Goal: Information Seeking & Learning: Learn about a topic

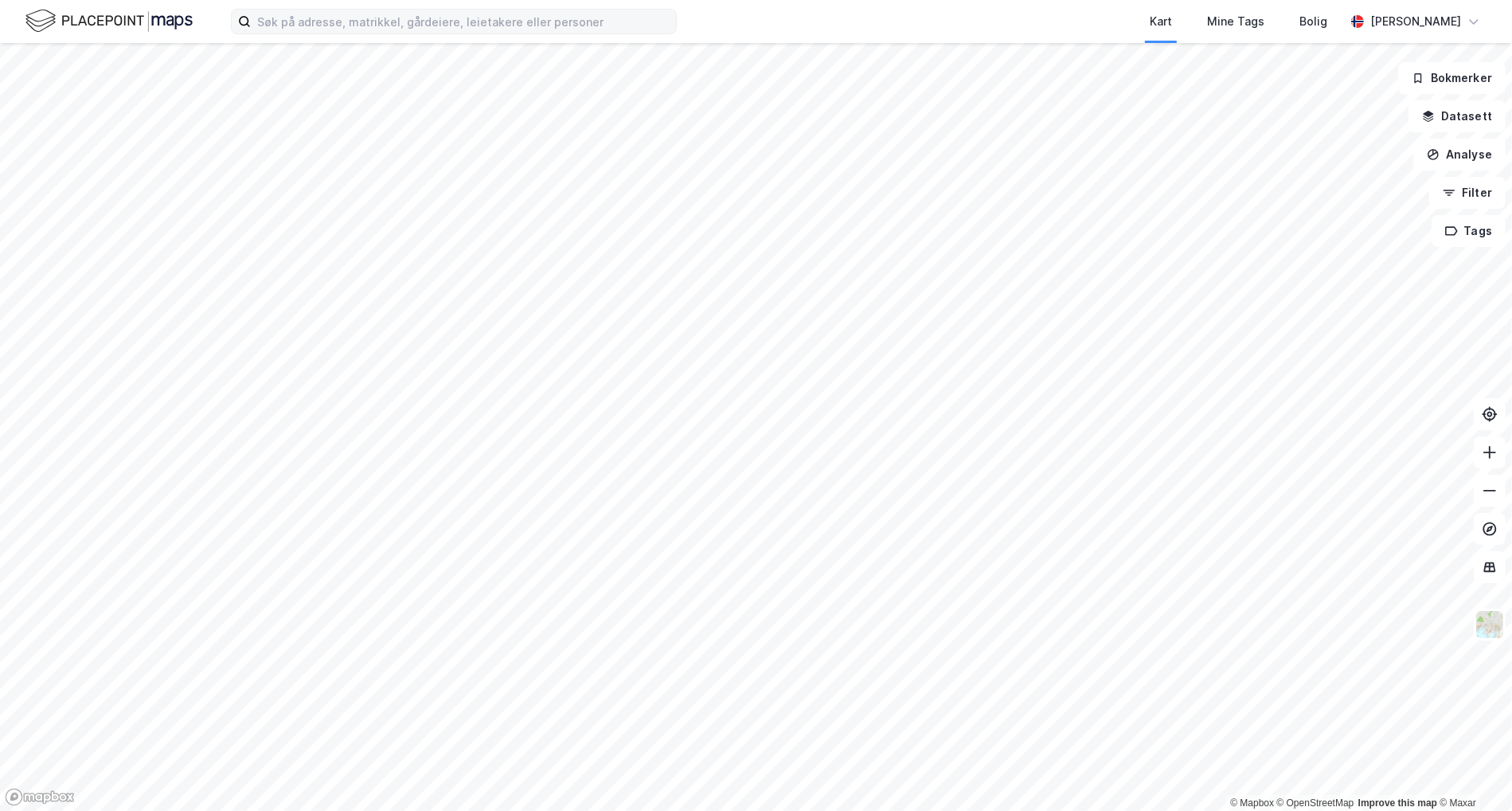
click at [386, 9] on label at bounding box center [454, 22] width 446 height 25
click at [386, 10] on input at bounding box center [464, 22] width 425 height 24
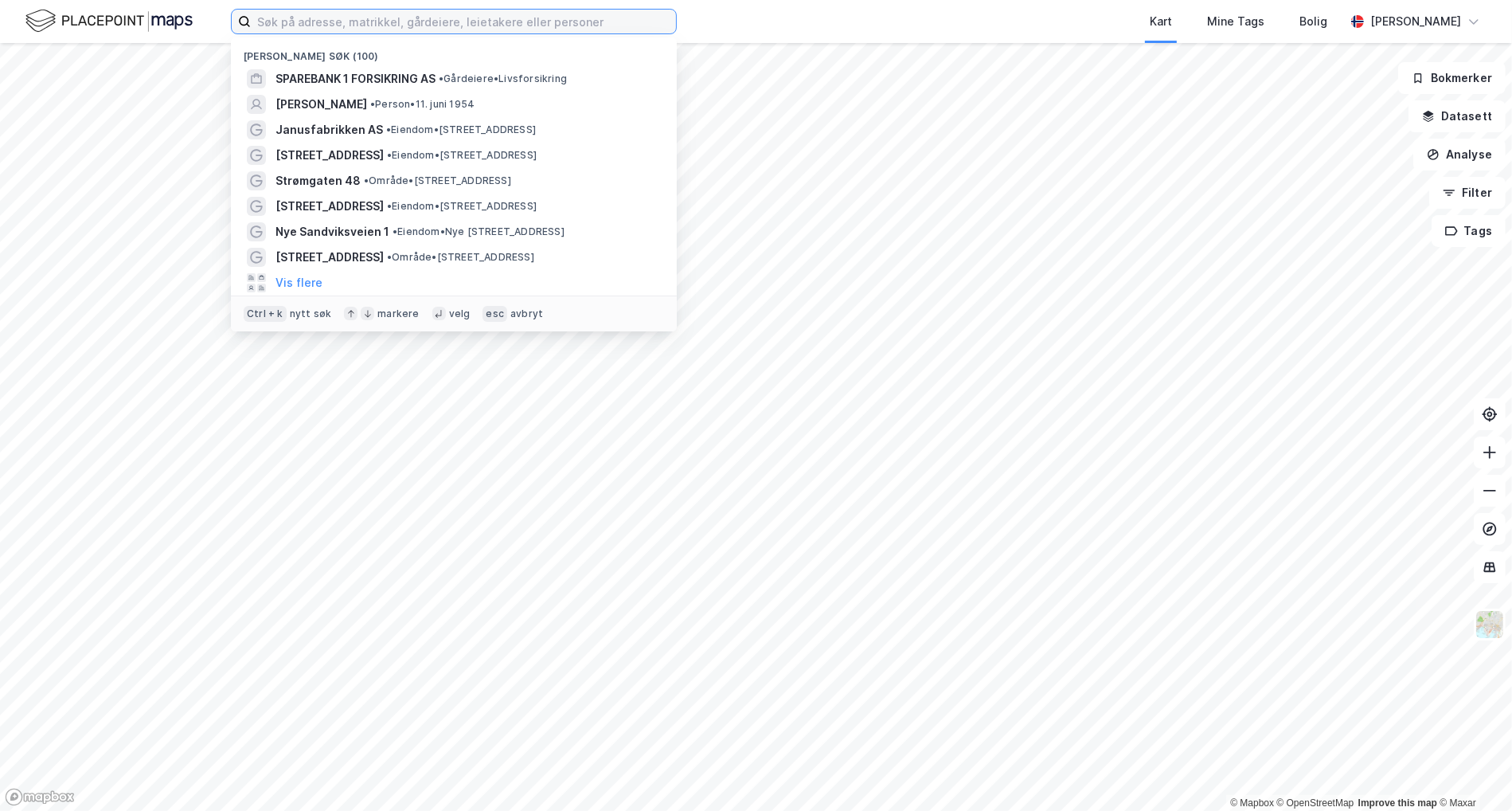
paste input "BJØRN [STREET_ADDRESS]"
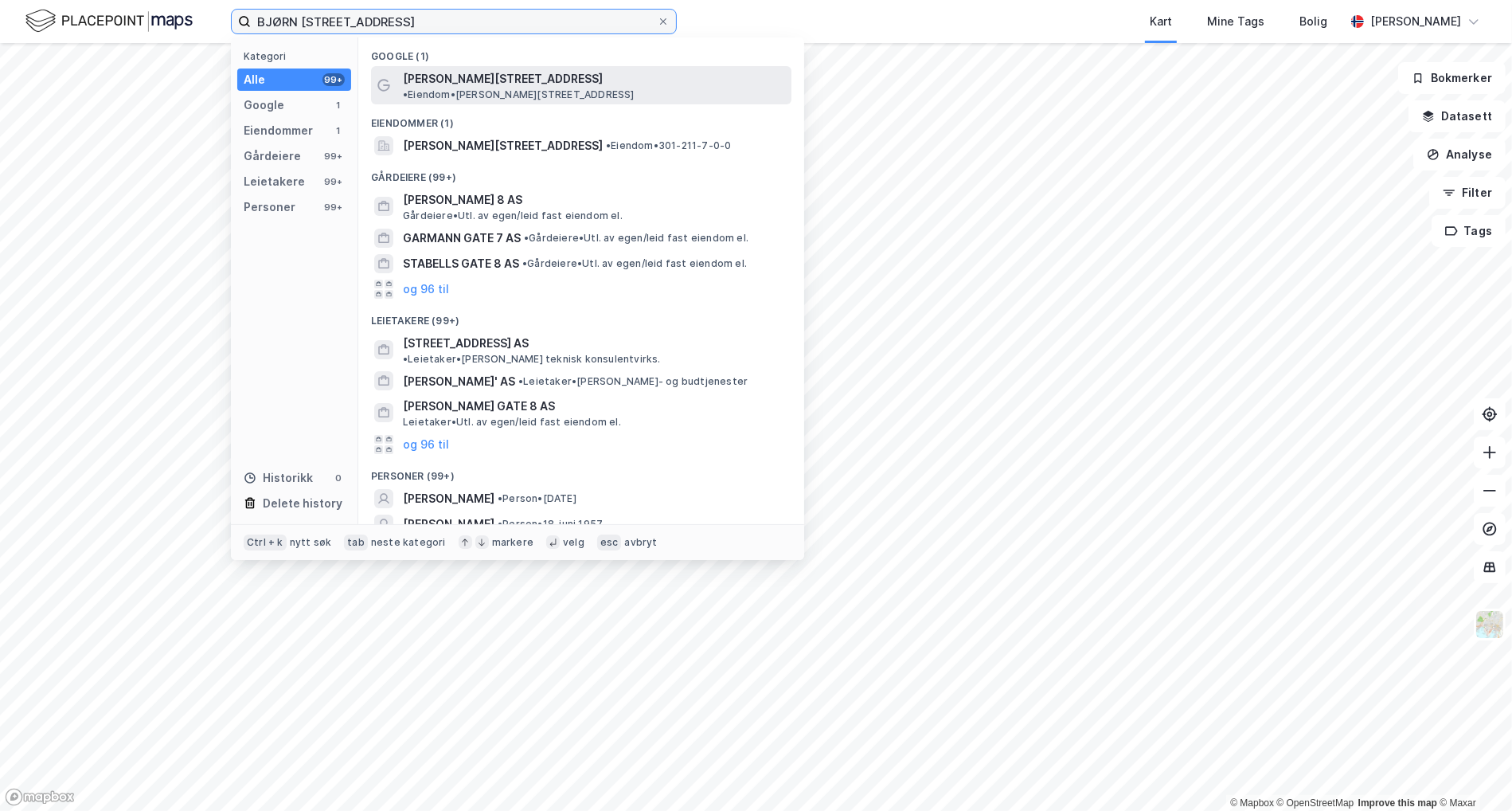
type input "BJØRN [STREET_ADDRESS]"
click at [436, 72] on span "[PERSON_NAME][STREET_ADDRESS]" at bounding box center [503, 79] width 200 height 19
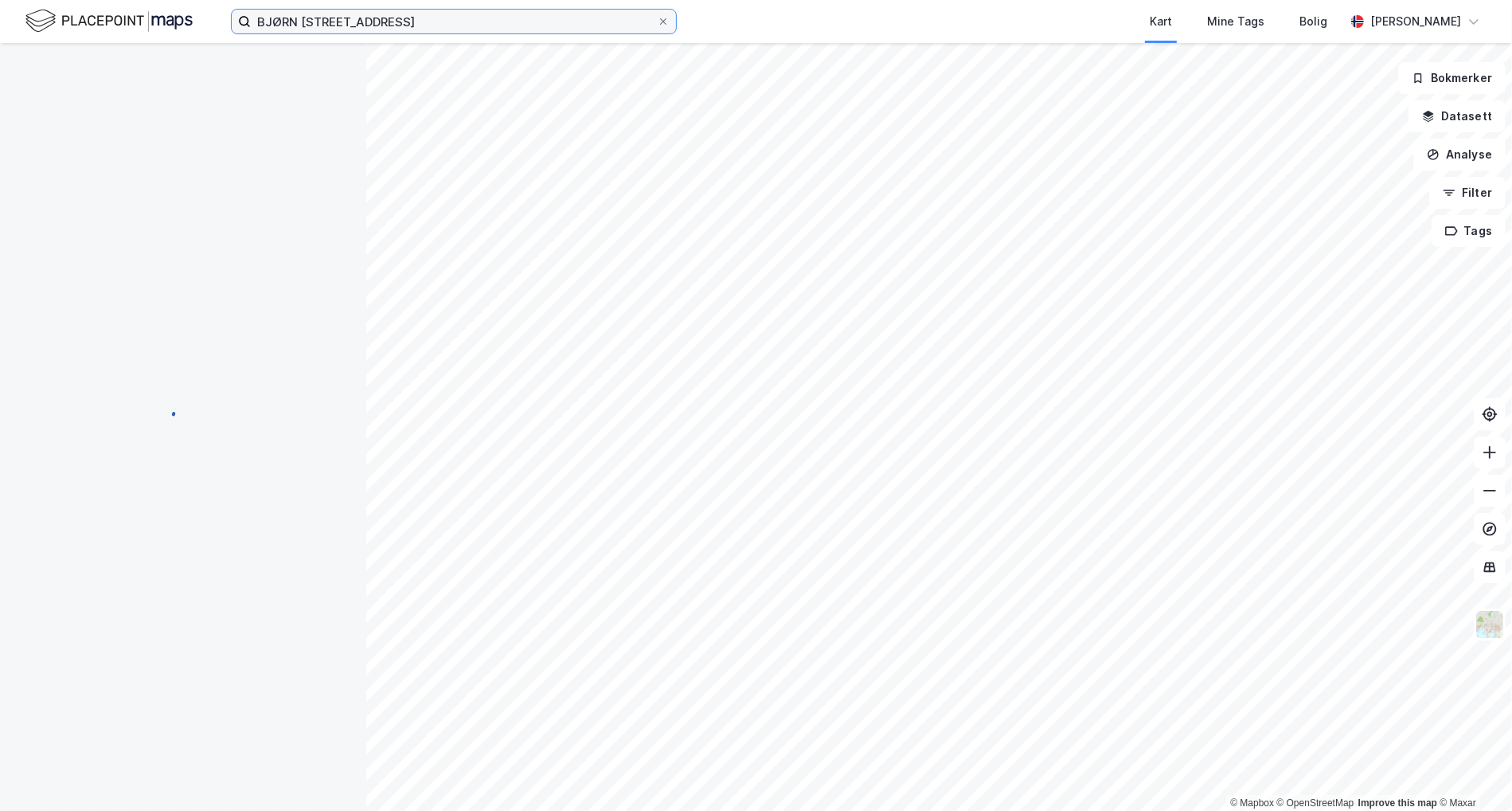
click at [413, 24] on input "BJØRN [STREET_ADDRESS]" at bounding box center [454, 22] width 406 height 24
click at [413, 25] on input "BJØRN [STREET_ADDRESS]" at bounding box center [454, 22] width 406 height 24
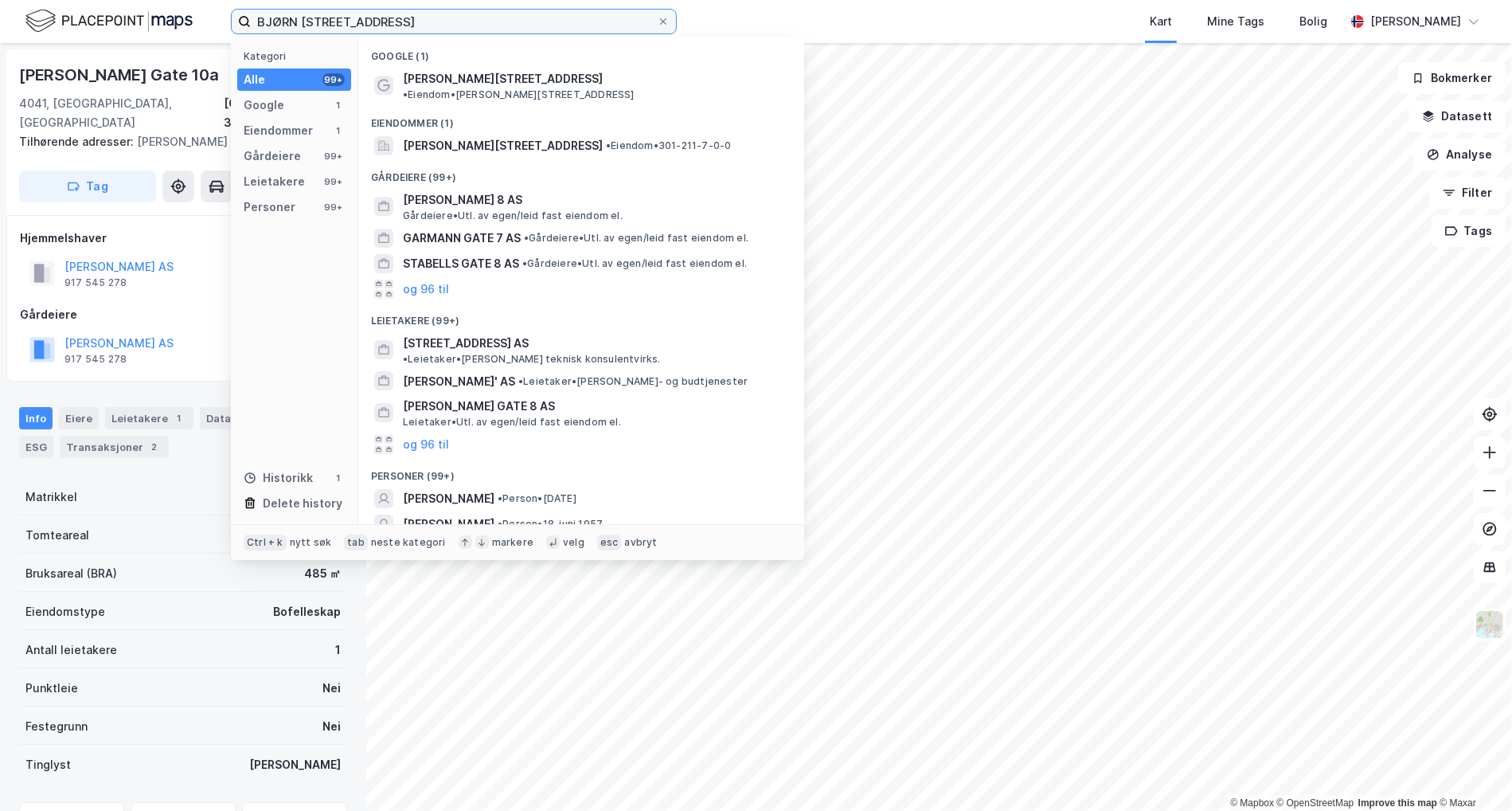
click at [413, 26] on input "BJØRN [STREET_ADDRESS]" at bounding box center [454, 22] width 406 height 24
click at [413, 27] on input "BJØRN [STREET_ADDRESS]" at bounding box center [454, 22] width 406 height 24
click at [671, 20] on label "BJØRN [STREET_ADDRESS]" at bounding box center [454, 22] width 446 height 25
click at [657, 20] on input "BJØRN [STREET_ADDRESS]" at bounding box center [454, 22] width 406 height 24
click at [661, 20] on icon at bounding box center [664, 22] width 10 height 10
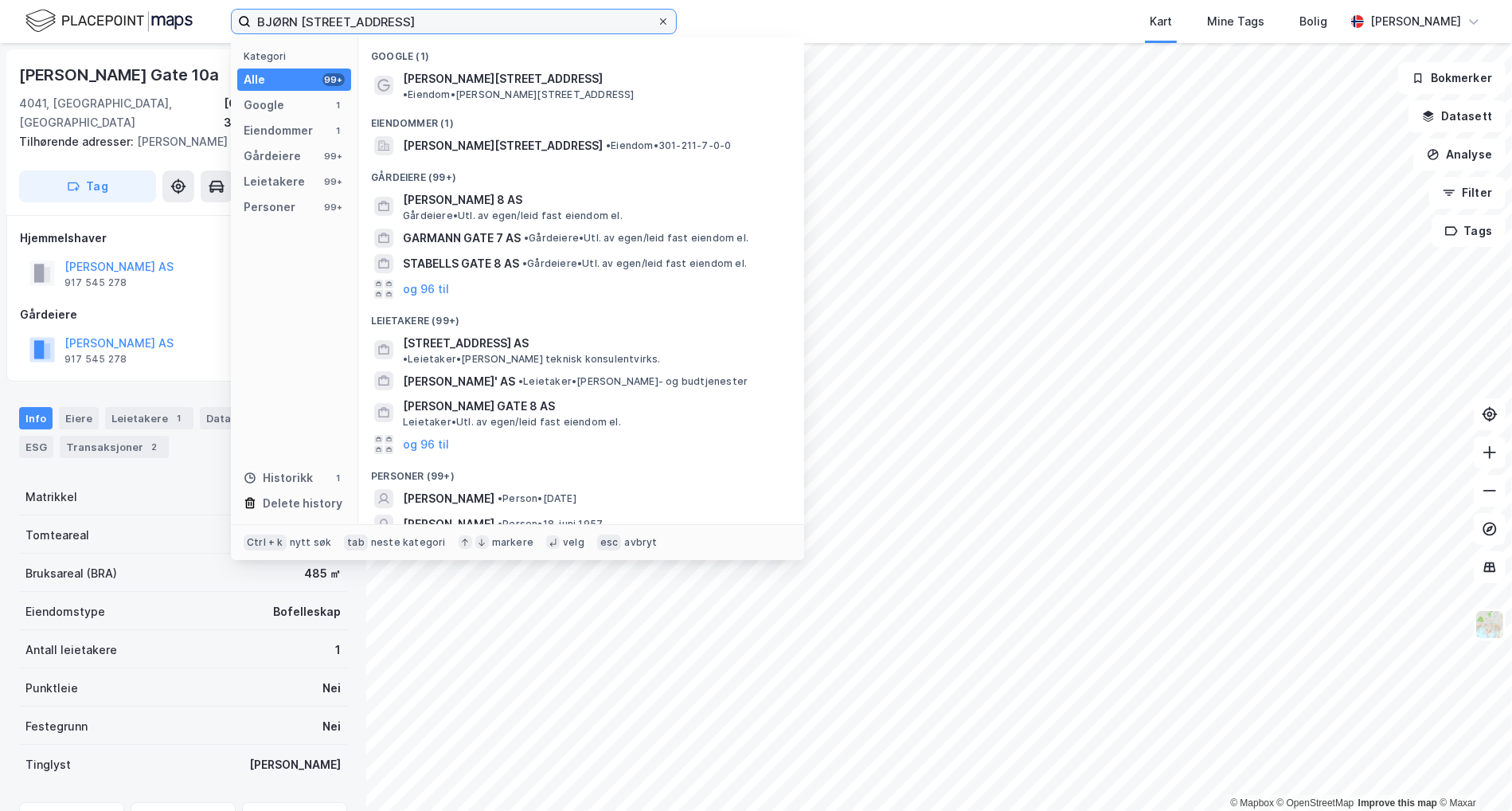
click at [657, 20] on input "BJØRN [STREET_ADDRESS]" at bounding box center [454, 22] width 406 height 24
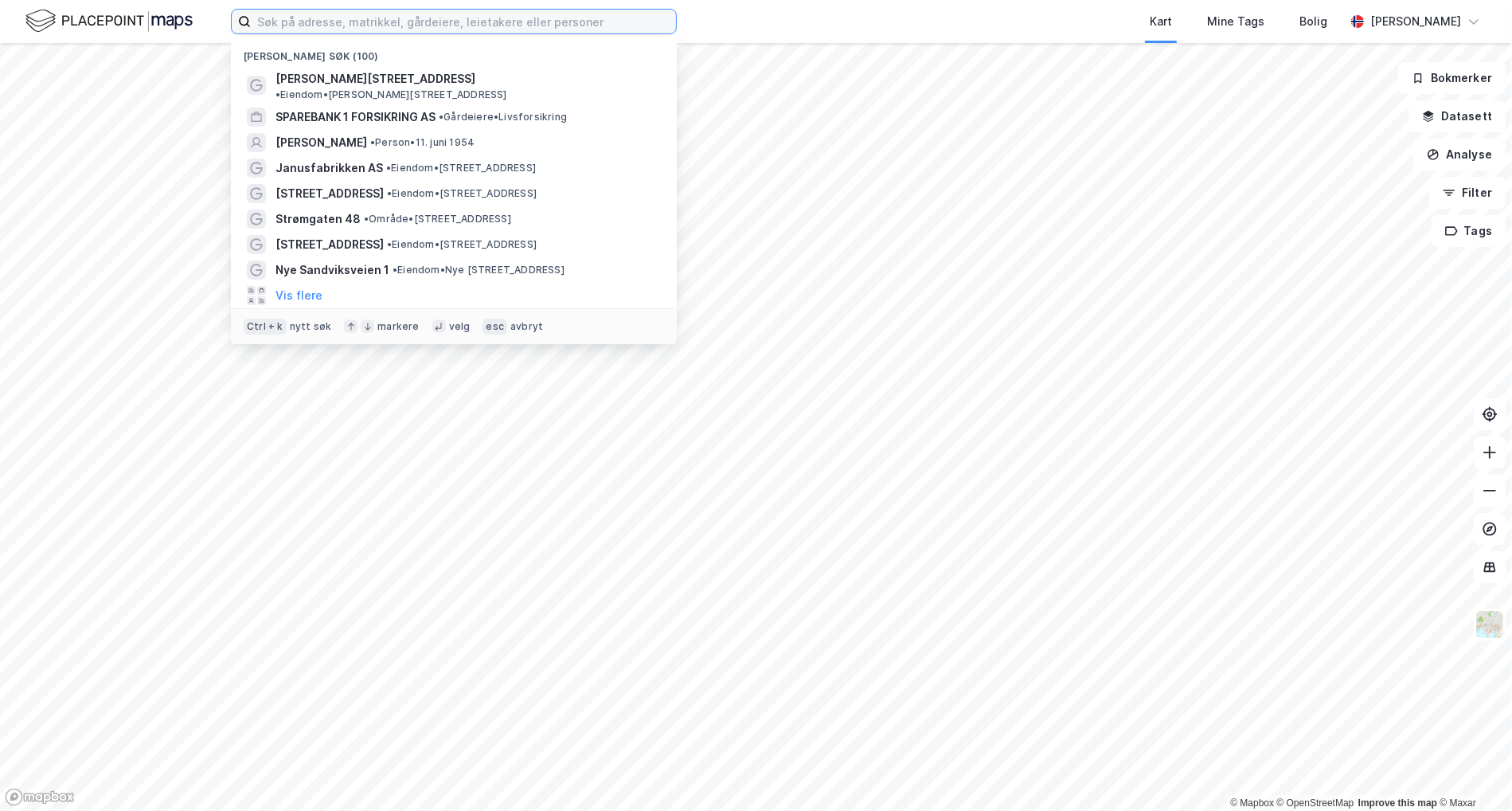
click at [504, 23] on input at bounding box center [464, 22] width 425 height 24
paste input "BJØRN [STREET_ADDRESS]"
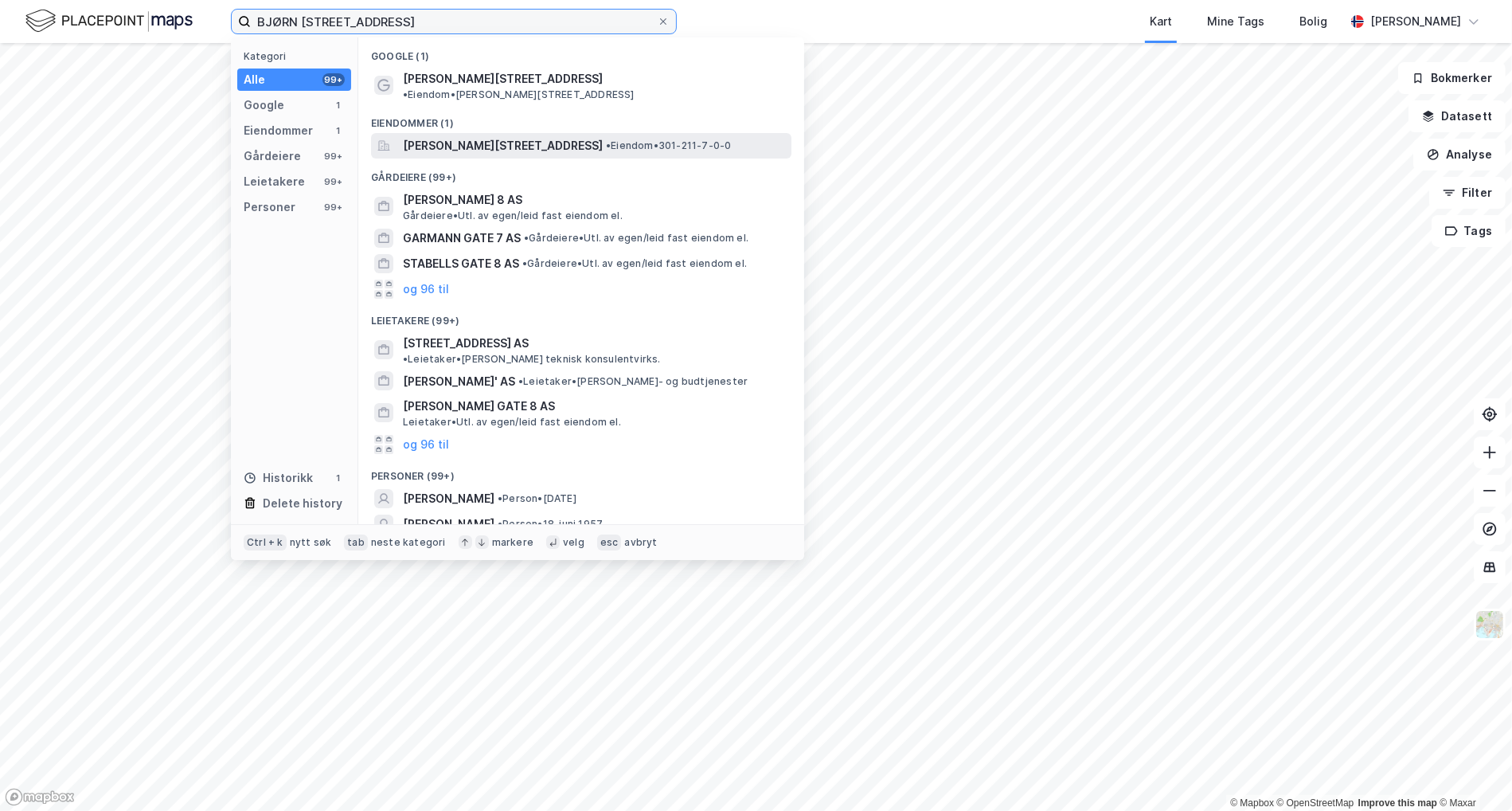
type input "BJØRN [STREET_ADDRESS]"
click at [497, 137] on span "[PERSON_NAME][STREET_ADDRESS]" at bounding box center [503, 146] width 200 height 19
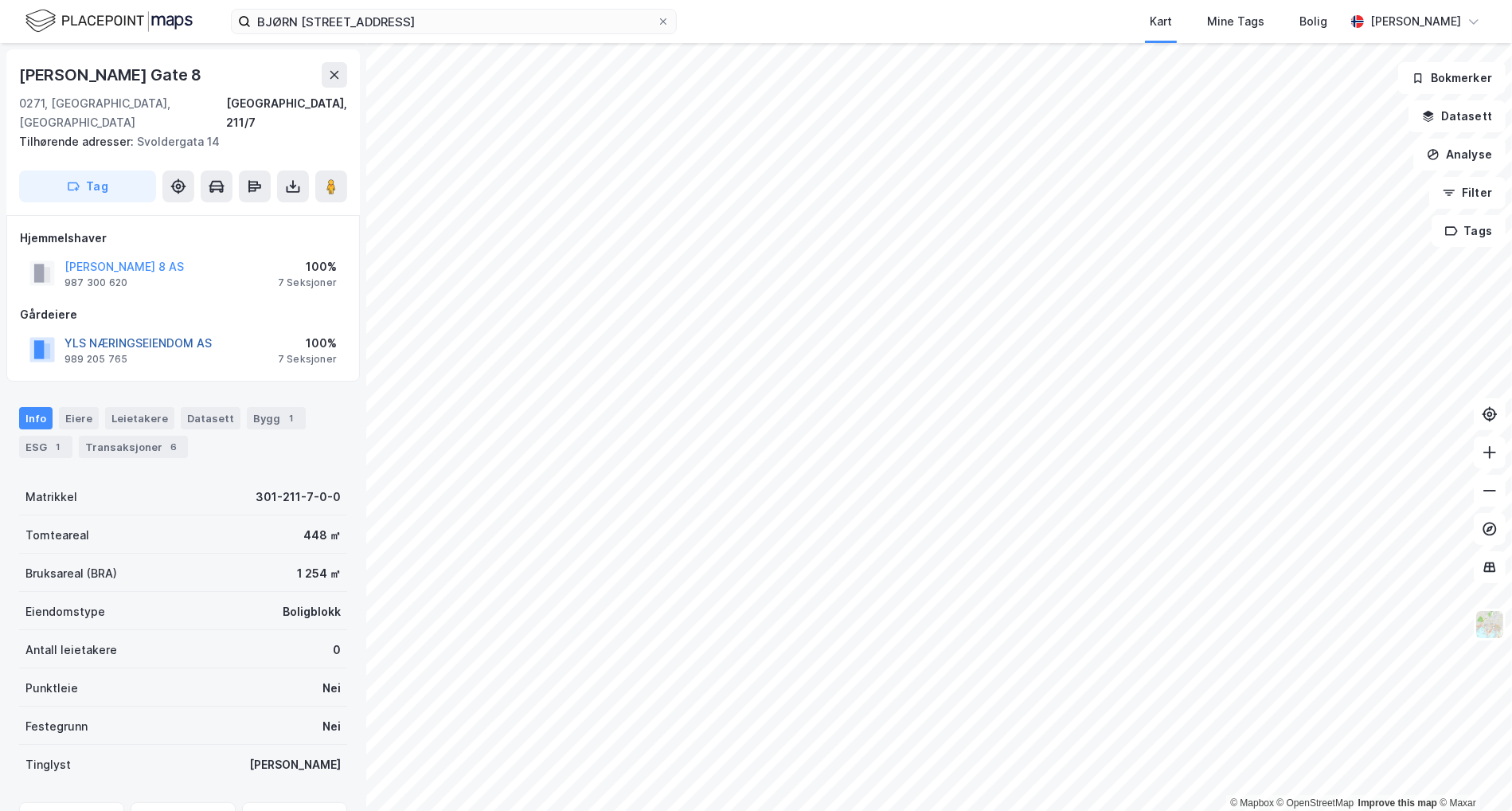
click at [0, 0] on button "YLS NÆRINGSEIENDOM AS" at bounding box center [0, 0] width 0 height 0
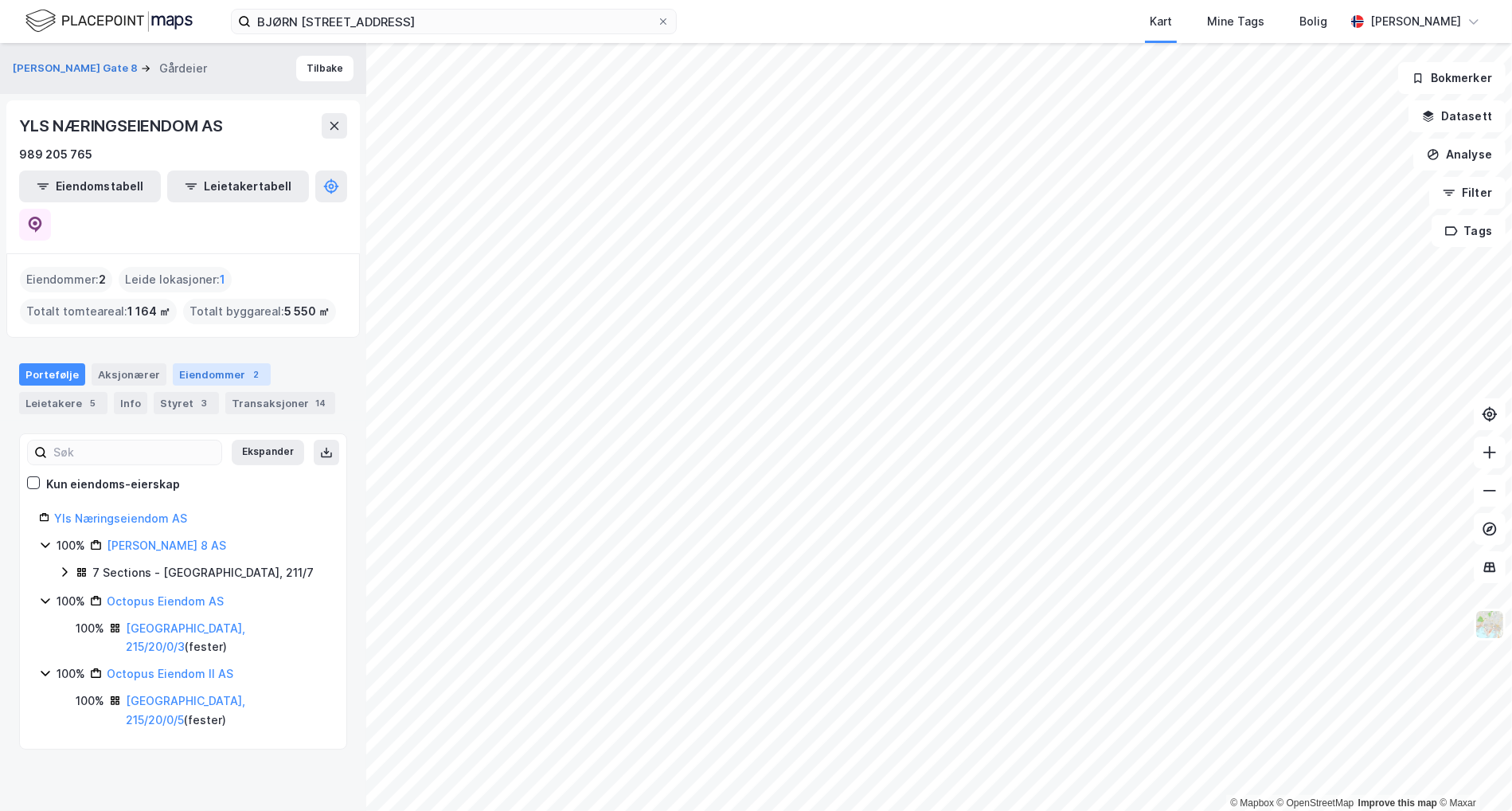
click at [193, 363] on div "Eiendommer 2" at bounding box center [221, 374] width 98 height 22
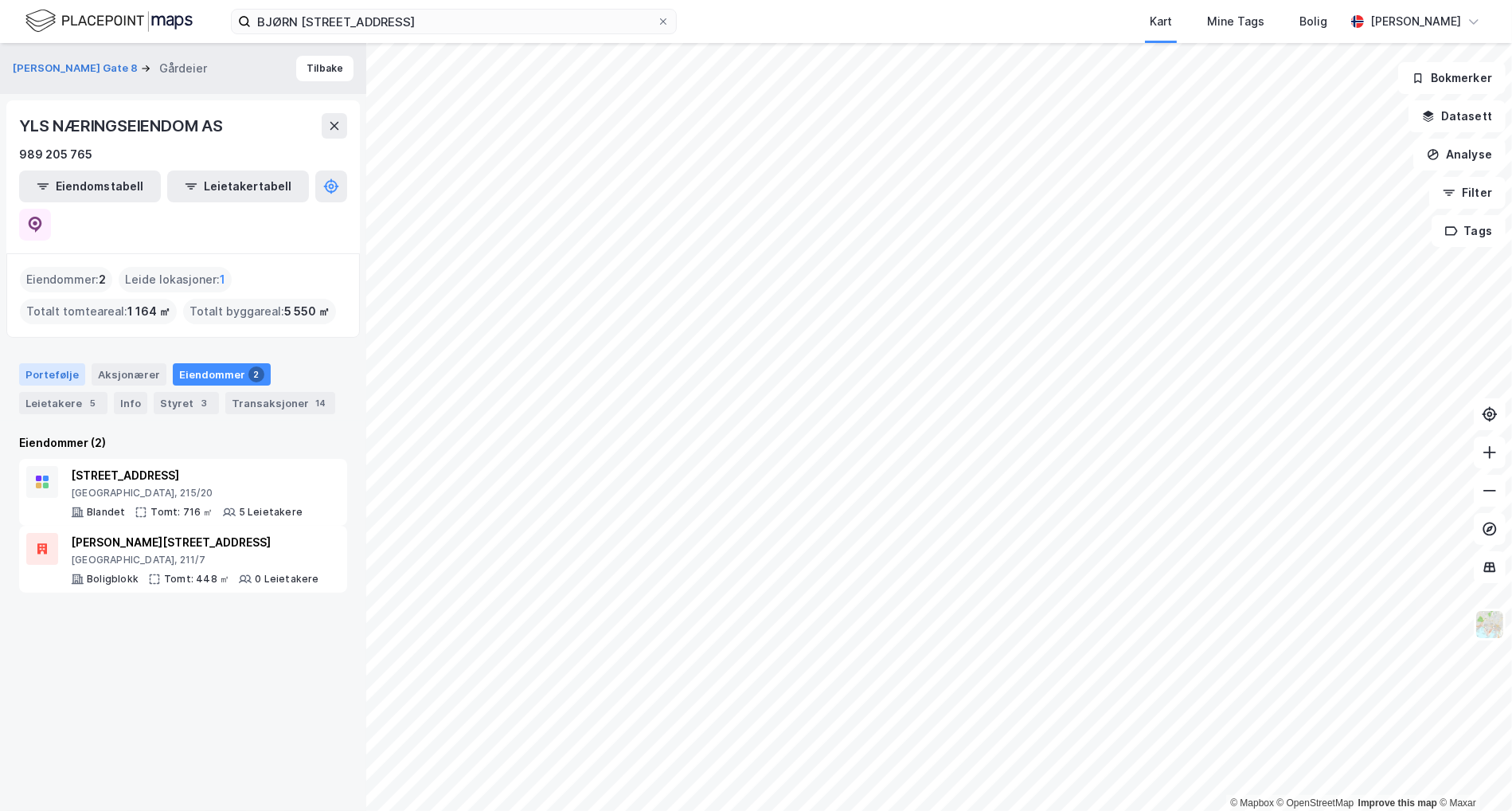
click at [47, 363] on div "Portefølje" at bounding box center [52, 374] width 66 height 22
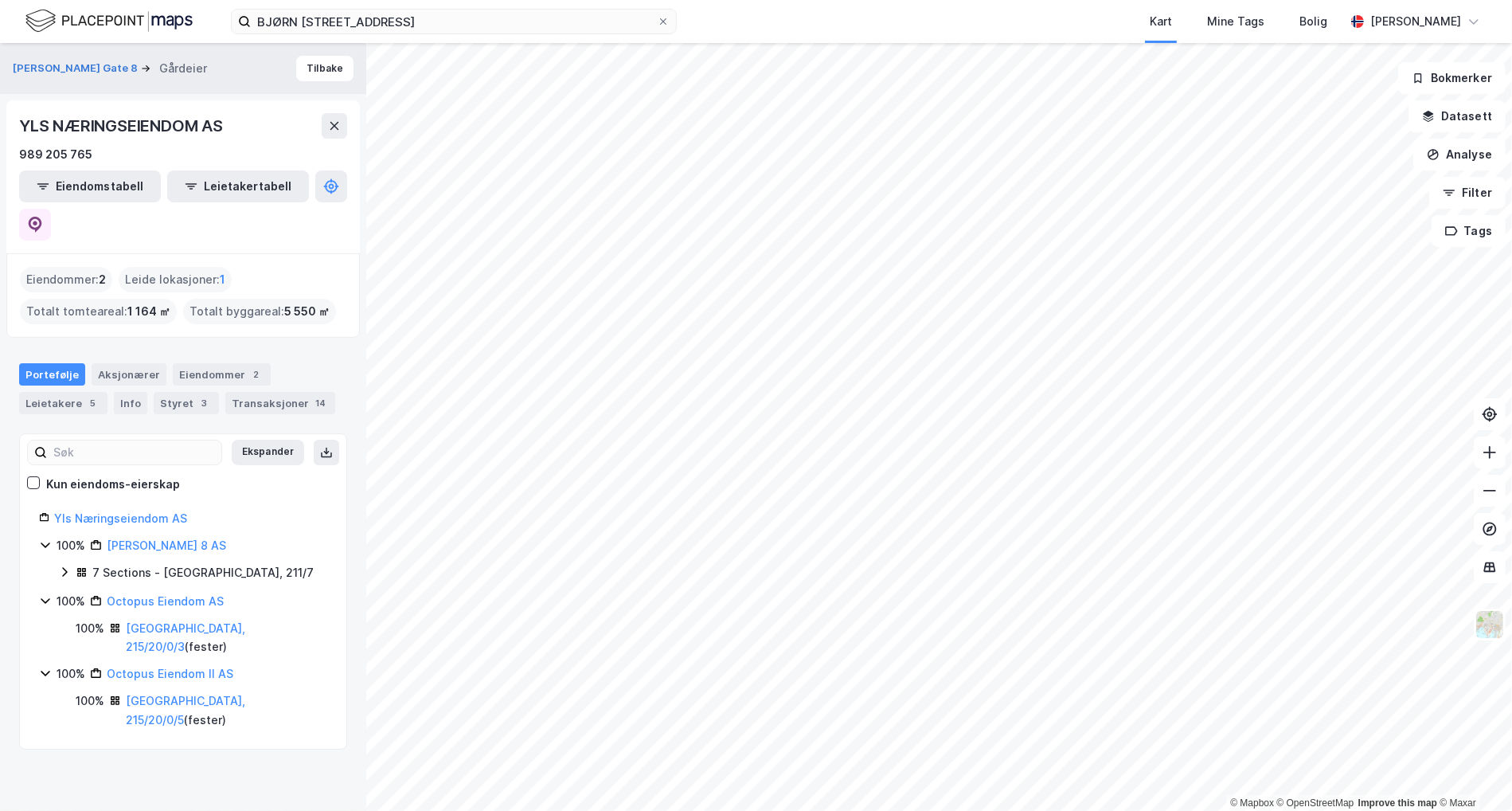
click at [77, 566] on icon at bounding box center [81, 572] width 12 height 12
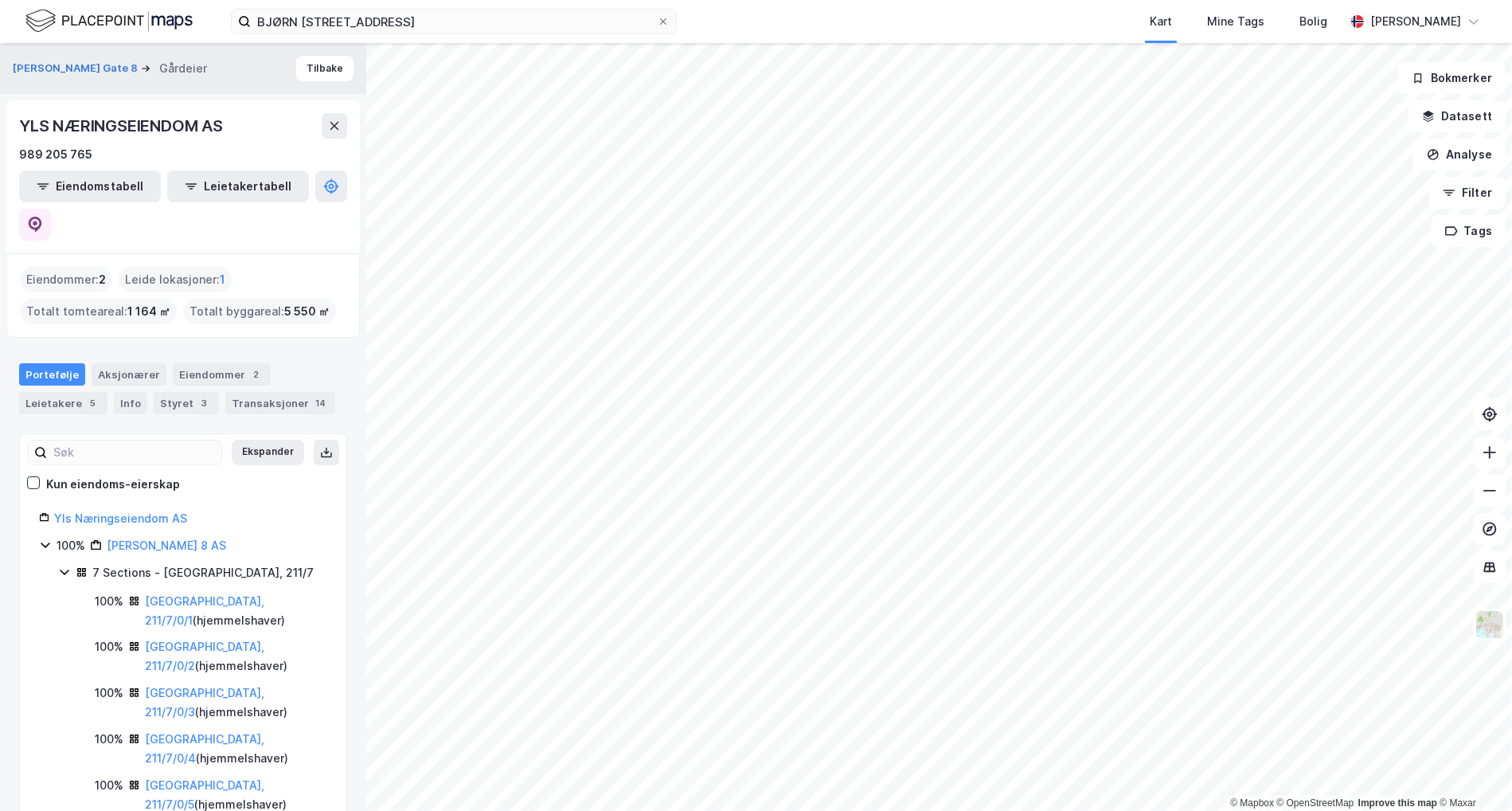
click at [92, 509] on div "Yls Næringseiendom AS" at bounding box center [190, 519] width 273 height 19
click at [92, 511] on link "Yls Næringseiendom AS" at bounding box center [120, 518] width 133 height 14
click at [51, 209] on button at bounding box center [35, 225] width 32 height 32
click at [659, 24] on icon at bounding box center [664, 22] width 10 height 10
click at [657, 24] on input "BJØRN [STREET_ADDRESS]" at bounding box center [454, 22] width 406 height 24
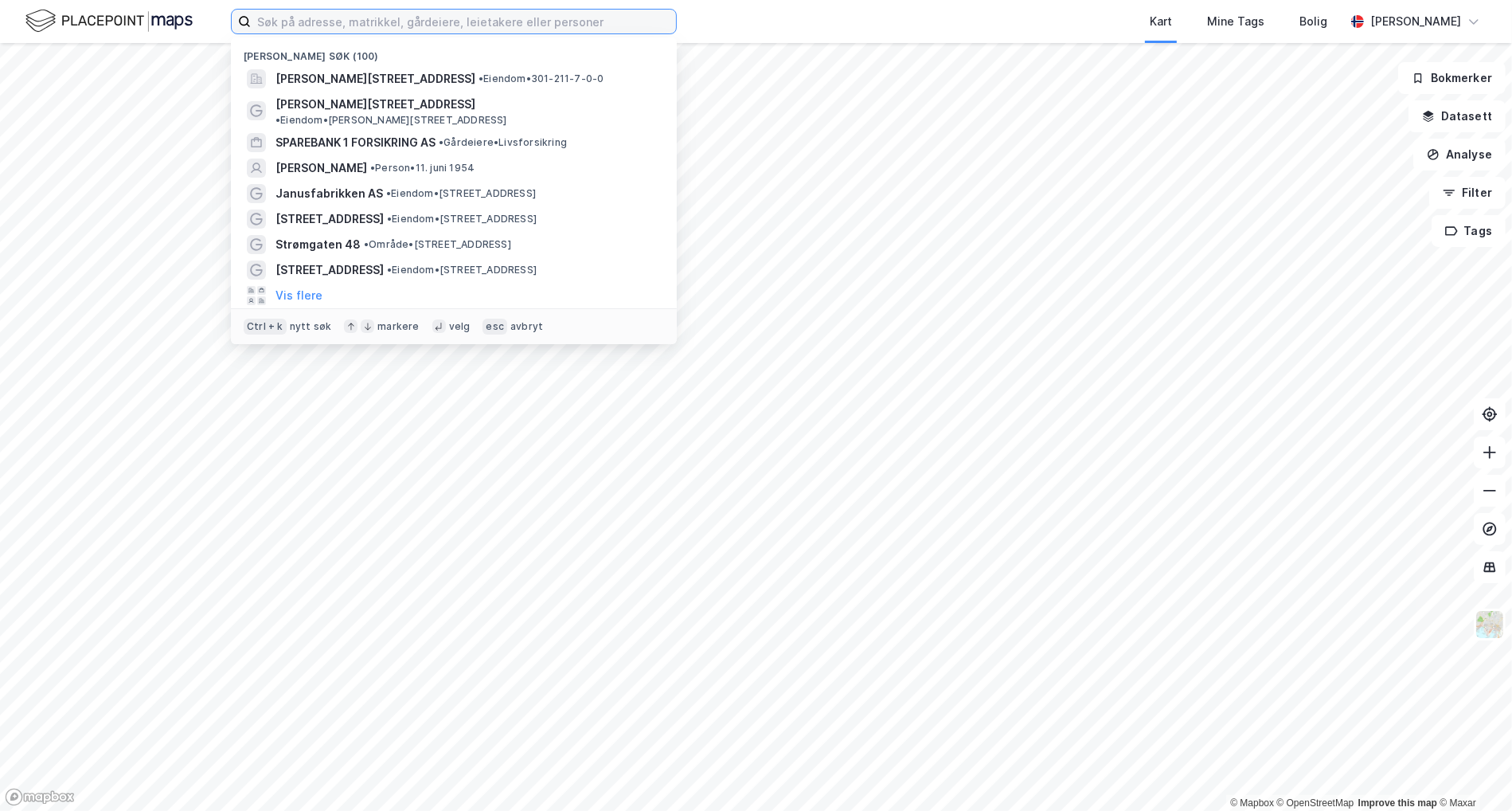
paste input "Yls Næringseiendom AS"
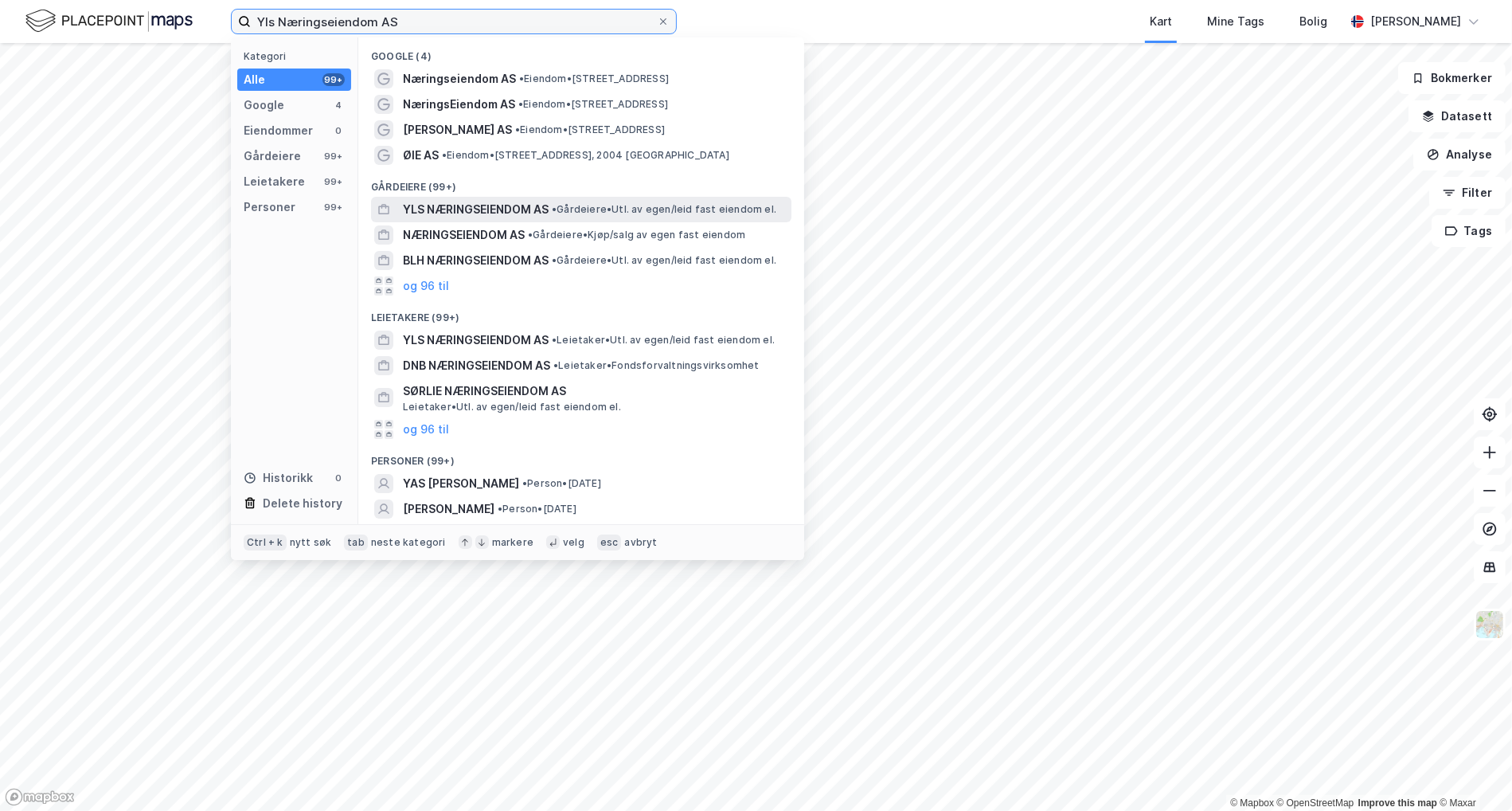
type input "Yls Næringseiendom AS"
click at [573, 212] on span "• Gårdeiere • Utl. av egen/leid fast eiendom el." at bounding box center [664, 210] width 225 height 13
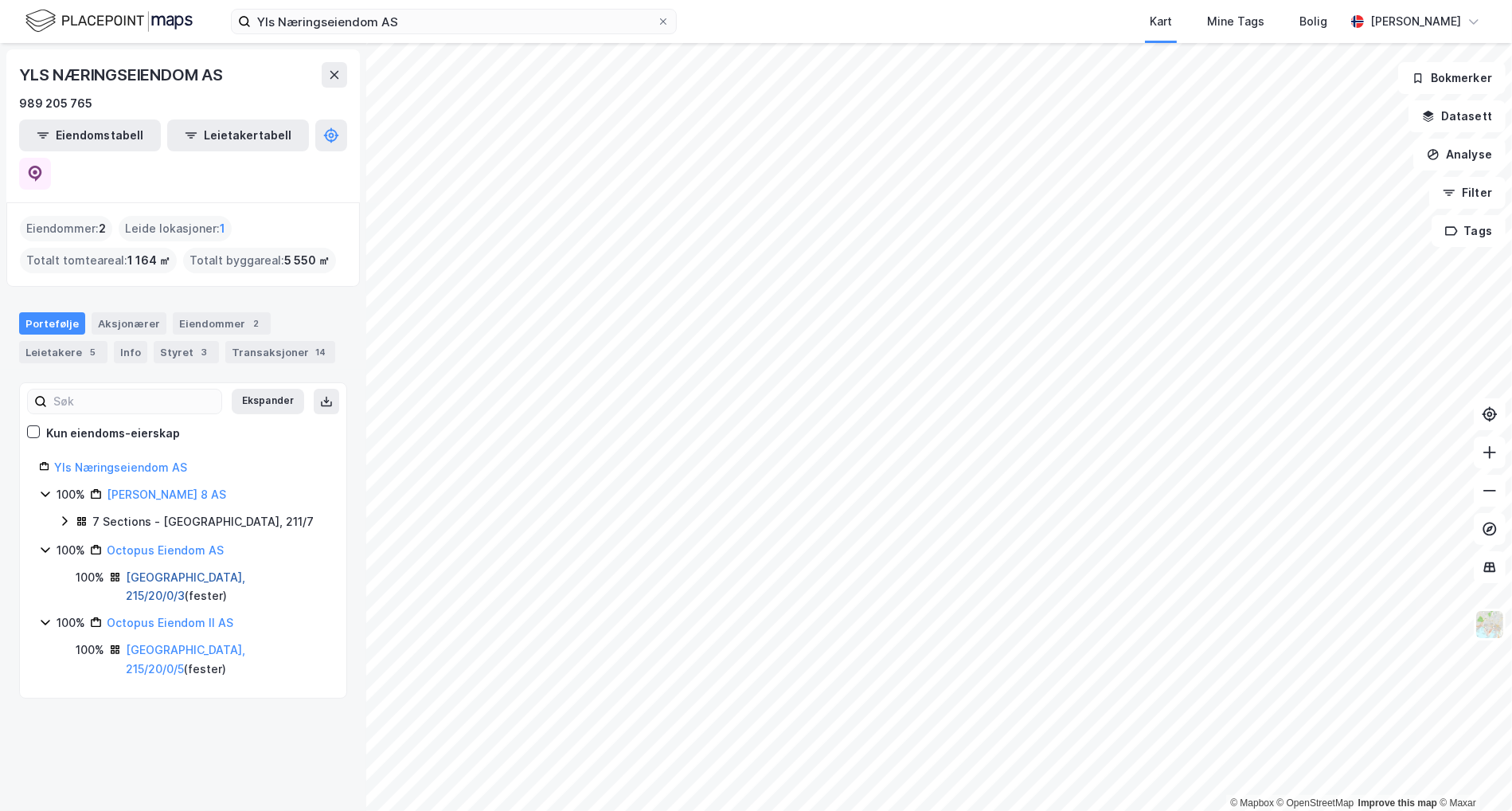
click at [157, 570] on link "[GEOGRAPHIC_DATA], 215/20/0/3" at bounding box center [186, 586] width 119 height 33
